Goal: Navigation & Orientation: Find specific page/section

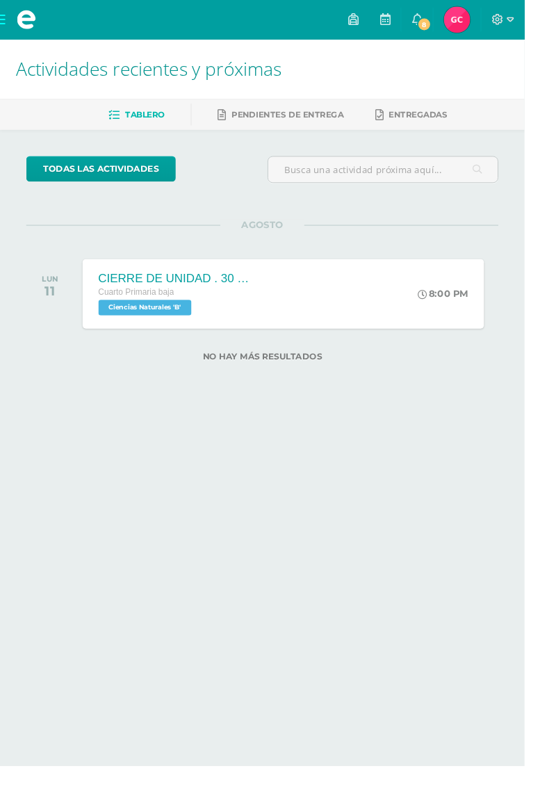
click at [423, 318] on div "CIERRE DE UNIDAD . 30 ptos Cuarto Primaria baja Ciencias Naturales 'B' 8:00 PM …" at bounding box center [300, 311] width 425 height 74
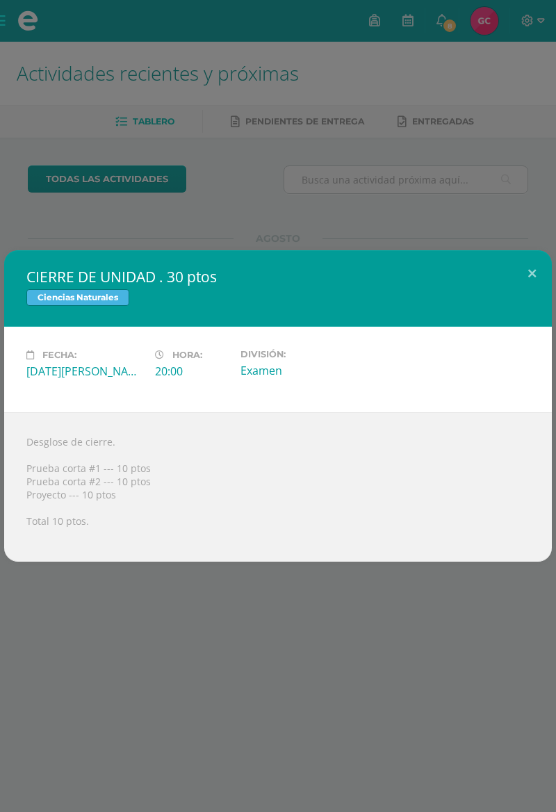
click at [463, 154] on div "CIERRE DE UNIDAD . 30 ptos Ciencias Naturales Fecha: Lunes 11 de Agosto Hora: 2…" at bounding box center [278, 406] width 556 height 812
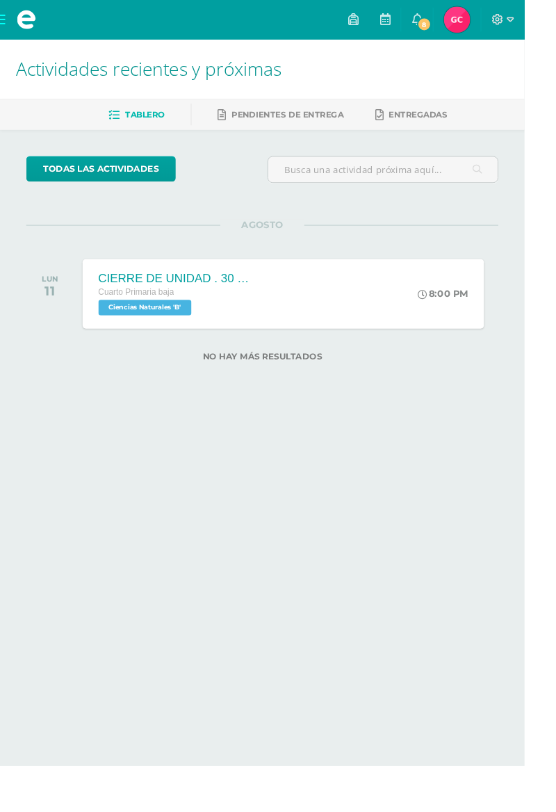
click at [457, 23] on span "8" at bounding box center [449, 25] width 15 height 15
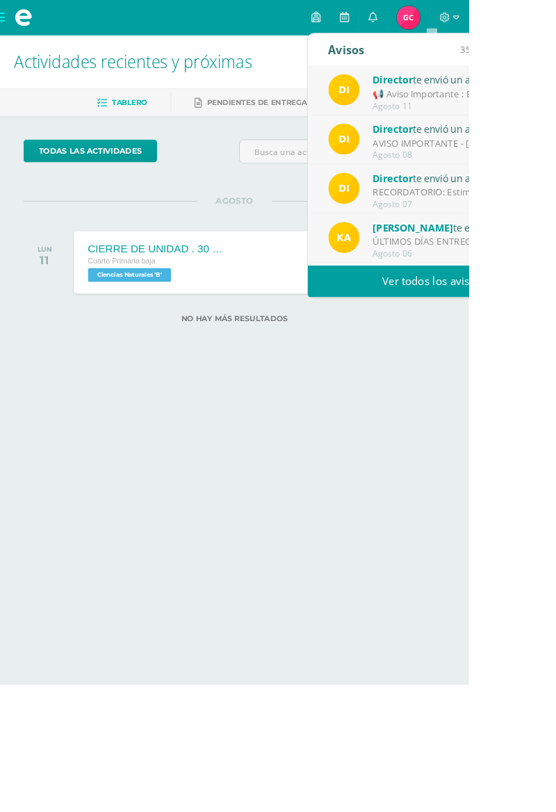
click at [555, 96] on div "Director te envió un aviso" at bounding box center [538, 94] width 193 height 18
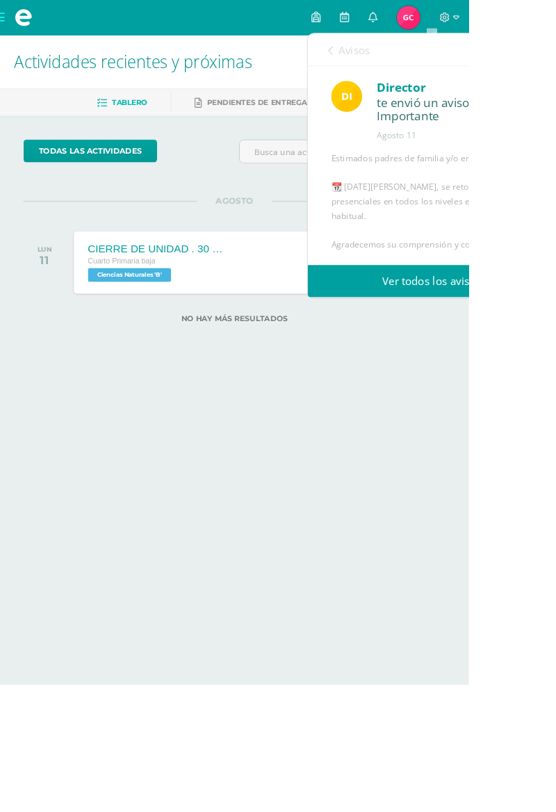
click at [397, 59] on link "Avisos" at bounding box center [414, 60] width 50 height 40
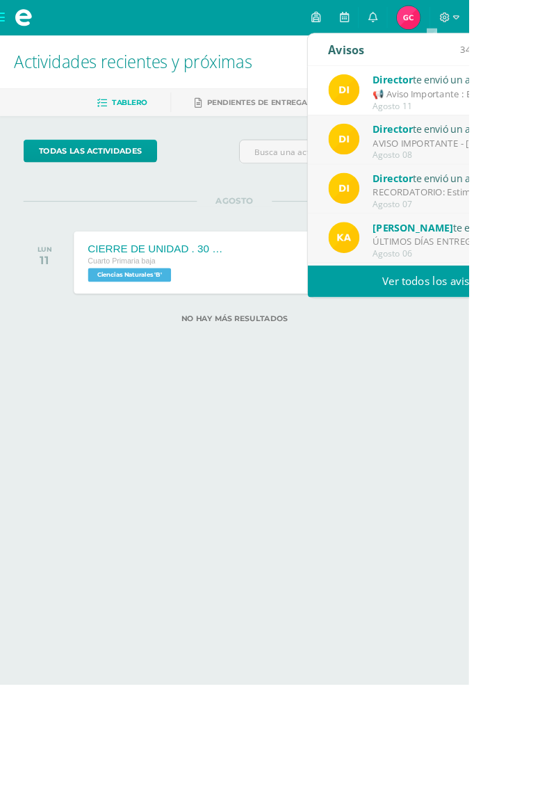
click at [553, 154] on div "Director te envió un aviso" at bounding box center [538, 153] width 193 height 18
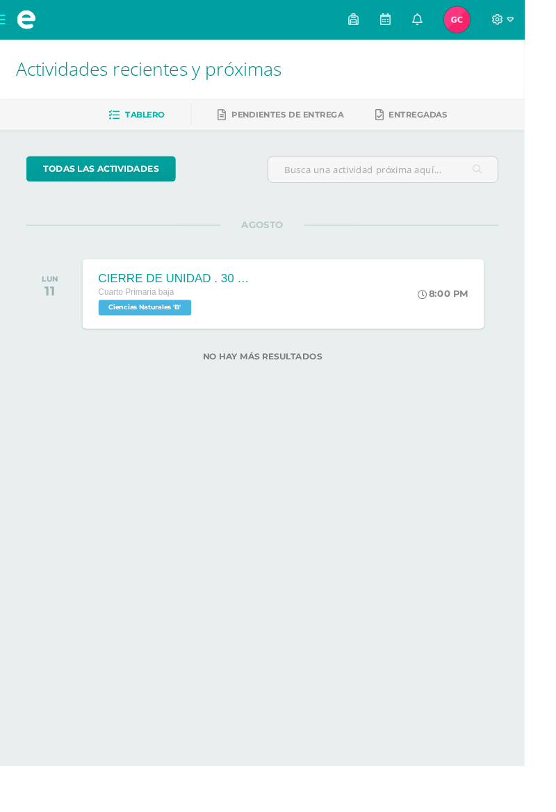
click at [425, 21] on link at bounding box center [407, 21] width 33 height 42
click at [322, 129] on link "Pendientes de entrega" at bounding box center [297, 121] width 133 height 22
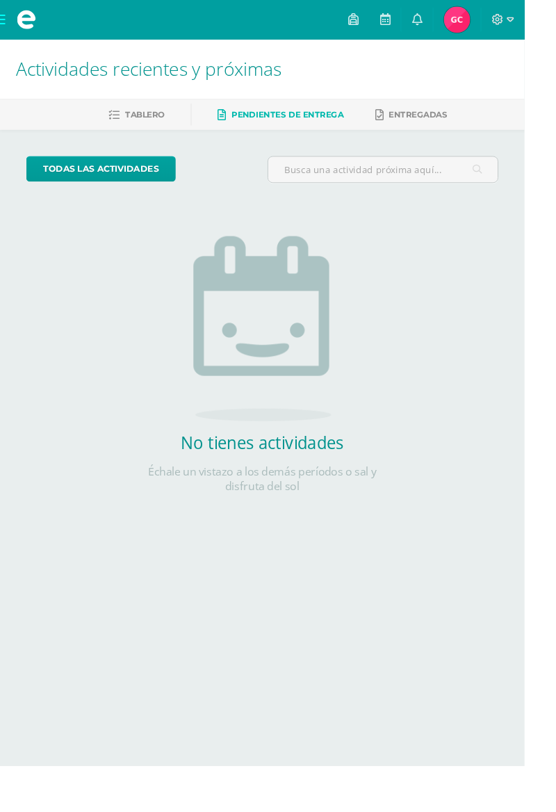
click at [435, 129] on link "Entregadas" at bounding box center [435, 121] width 76 height 22
click at [141, 128] on link "Tablero" at bounding box center [144, 121] width 59 height 22
